Goal: Information Seeking & Learning: Learn about a topic

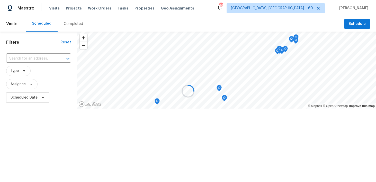
click at [69, 23] on div at bounding box center [188, 91] width 376 height 182
click at [67, 24] on div at bounding box center [188, 91] width 376 height 182
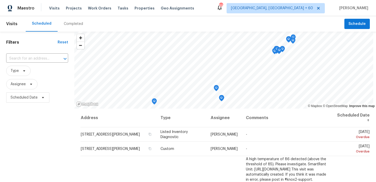
click at [67, 24] on div "Completed" at bounding box center [73, 23] width 19 height 5
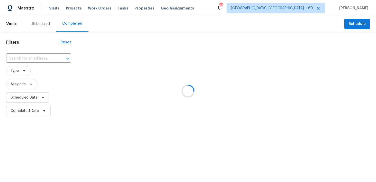
click at [19, 58] on div at bounding box center [188, 91] width 376 height 182
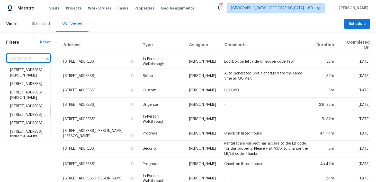
click at [17, 55] on input "text" at bounding box center [21, 59] width 30 height 8
paste input "[STREET_ADDRESS][PERSON_NAME]"
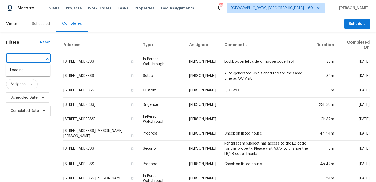
type input "[STREET_ADDRESS][PERSON_NAME]"
click at [26, 58] on input "text" at bounding box center [21, 59] width 30 height 8
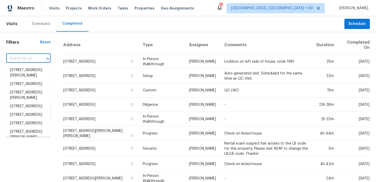
paste input "[STREET_ADDRESS][PERSON_NAME]"
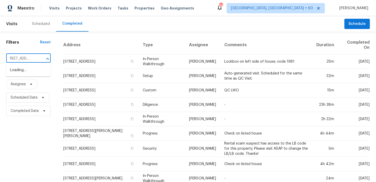
type input "[STREET_ADDRESS]"
click at [25, 72] on li "[STREET_ADDRESS]" at bounding box center [28, 70] width 44 height 8
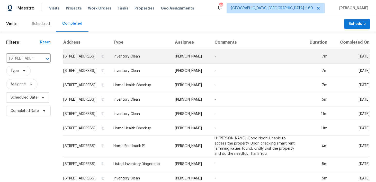
click at [136, 61] on td "Inventory Clean" at bounding box center [139, 56] width 61 height 14
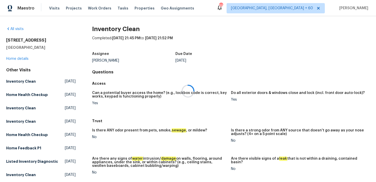
click at [15, 59] on div at bounding box center [188, 91] width 376 height 182
click at [7, 58] on div at bounding box center [188, 91] width 376 height 182
click at [13, 61] on div "All visits [STREET_ADDRESS] Home details Other Visits Inventory Clean [DATE] Ho…" at bounding box center [40, 169] width 69 height 287
click at [16, 59] on link "Home details" at bounding box center [17, 59] width 22 height 4
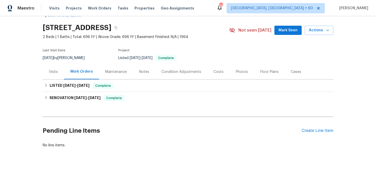
scroll to position [14, 0]
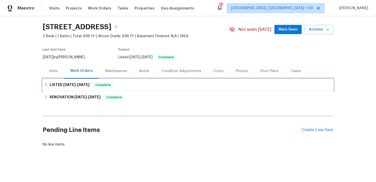
click at [132, 86] on div "LISTED [DATE] - [DATE] Complete" at bounding box center [187, 85] width 287 height 6
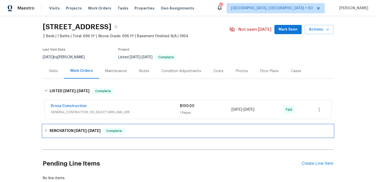
click at [129, 132] on div "RENOVATION [DATE] - [DATE] Complete" at bounding box center [187, 131] width 287 height 6
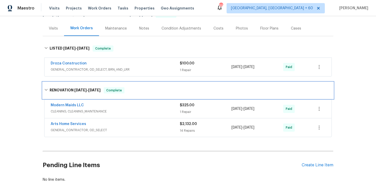
scroll to position [80, 0]
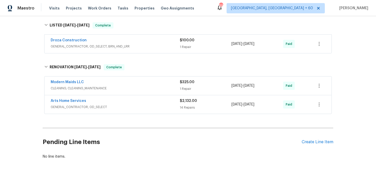
click at [179, 104] on div "Arts Home Services" at bounding box center [115, 101] width 129 height 6
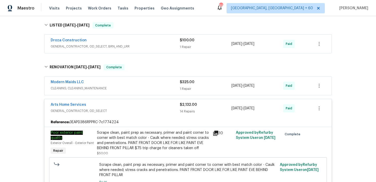
click at [183, 86] on div "$325.00 1 Repair" at bounding box center [206, 86] width 52 height 12
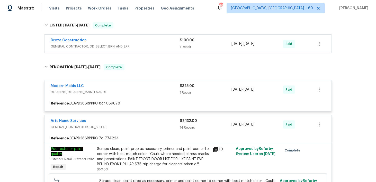
click at [184, 43] on div "$100.00 1 Repair" at bounding box center [206, 44] width 52 height 12
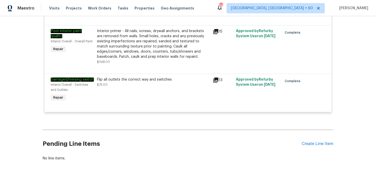
scroll to position [1204, 0]
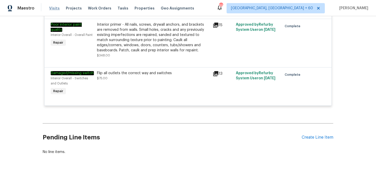
click at [54, 6] on span "Visits" at bounding box center [54, 8] width 11 height 5
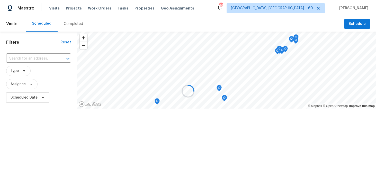
click at [63, 24] on div at bounding box center [188, 91] width 376 height 182
click at [71, 23] on div at bounding box center [188, 91] width 376 height 182
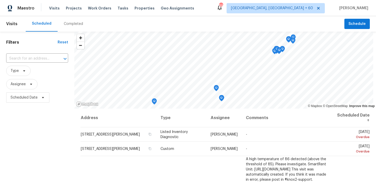
click at [71, 23] on div "Completed" at bounding box center [73, 23] width 19 height 5
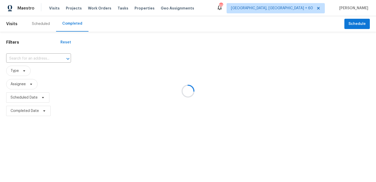
click at [15, 58] on div at bounding box center [188, 91] width 376 height 182
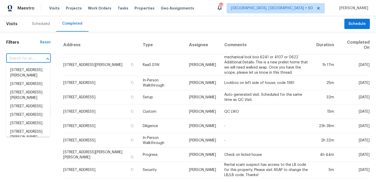
click at [13, 57] on input "text" at bounding box center [21, 59] width 30 height 8
paste input "[STREET_ADDRESS][PERSON_NAME]"
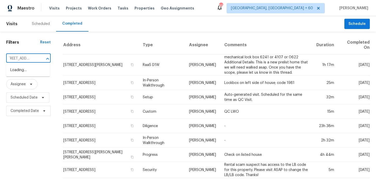
type input "[STREET_ADDRESS]"
click at [21, 74] on li "[STREET_ADDRESS]" at bounding box center [28, 70] width 44 height 8
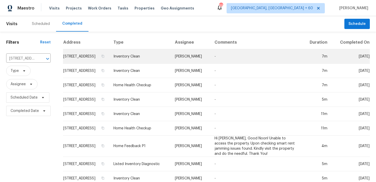
click at [140, 63] on td "Inventory Clean" at bounding box center [139, 56] width 61 height 14
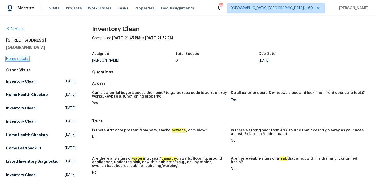
click at [16, 59] on link "Home details" at bounding box center [17, 59] width 22 height 4
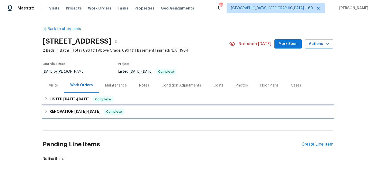
click at [119, 111] on span "Complete" at bounding box center [114, 111] width 20 height 5
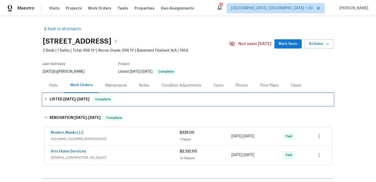
click at [127, 95] on div "LISTED [DATE] - [DATE] Complete" at bounding box center [188, 99] width 290 height 12
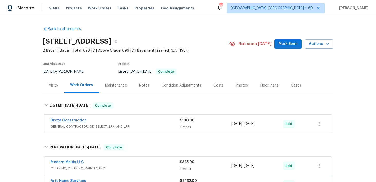
click at [179, 124] on span "GENERAL_CONTRACTOR, OD_SELECT, BRN_AND_LRR" at bounding box center [115, 126] width 129 height 5
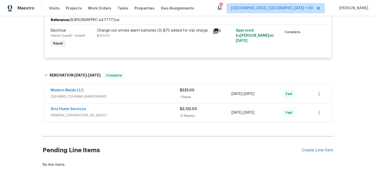
scroll to position [122, 0]
click at [187, 109] on span "$2,132.00" at bounding box center [188, 109] width 17 height 4
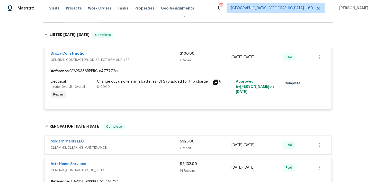
scroll to position [70, 0]
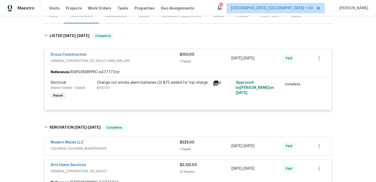
click at [200, 87] on div "Change out smoke alarm batteries (3) $75 added for trip charge $100.00" at bounding box center [153, 85] width 113 height 10
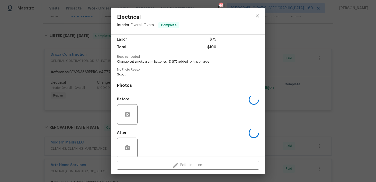
scroll to position [41, 0]
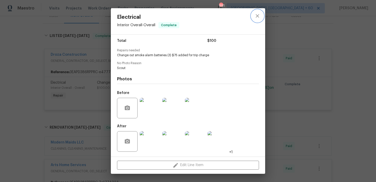
click at [258, 16] on icon "close" at bounding box center [257, 16] width 6 height 6
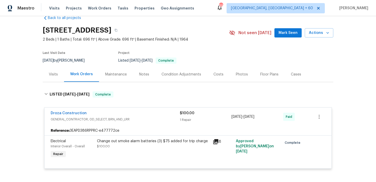
scroll to position [0, 0]
